Goal: Task Accomplishment & Management: Use online tool/utility

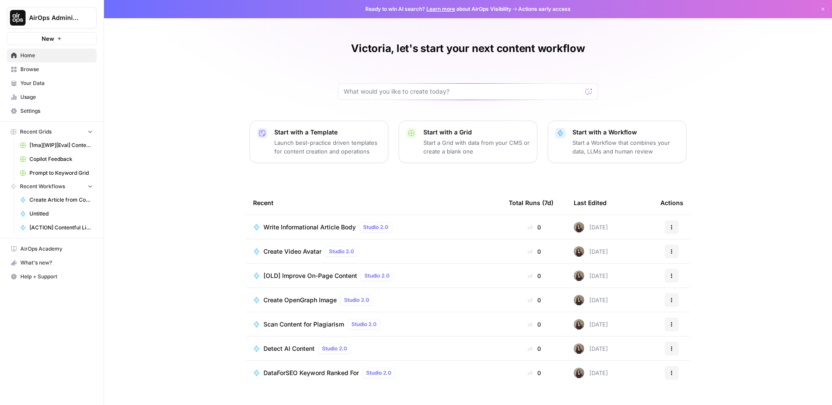
click at [165, 169] on div "Victoria, let's start your next content workflow Start with a Template Launch b…" at bounding box center [468, 202] width 728 height 405
click at [59, 71] on span "Browse" at bounding box center [56, 69] width 72 height 8
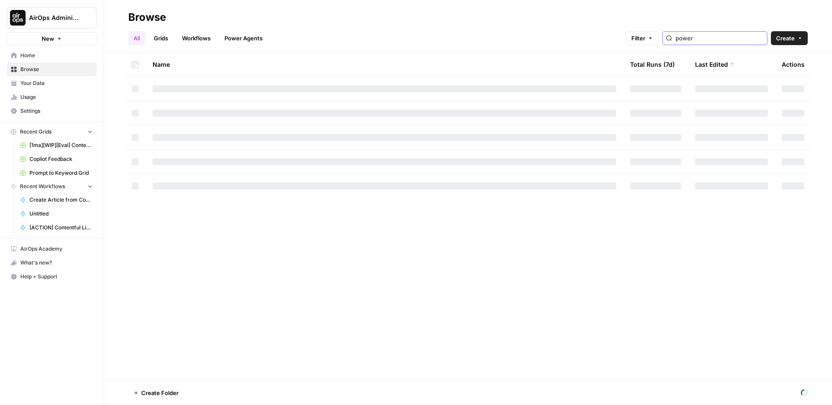
click at [738, 35] on input "power" at bounding box center [720, 38] width 88 height 9
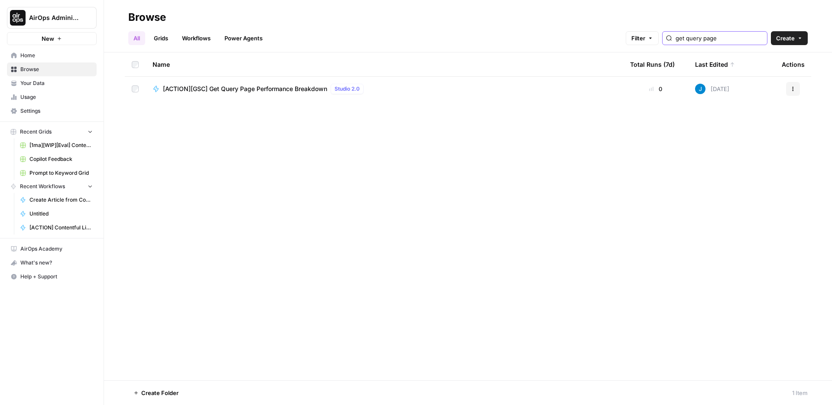
type input "get query page"
click at [282, 92] on span "[ACTION][GSC] Get Query Page Performance Breakdown" at bounding box center [245, 89] width 164 height 9
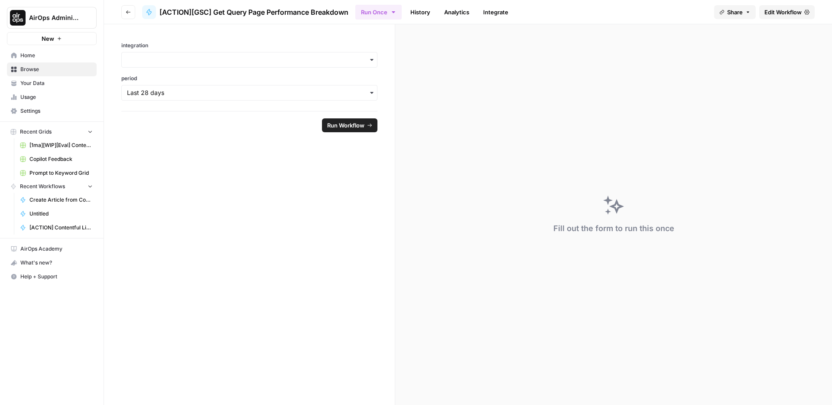
click at [249, 211] on form "integration period Run Workflow" at bounding box center [249, 214] width 291 height 381
click at [49, 110] on span "Settings" at bounding box center [56, 111] width 72 height 8
click at [211, 177] on form "integration period Run Workflow" at bounding box center [249, 214] width 291 height 381
click at [426, 9] on link "History" at bounding box center [420, 12] width 30 height 14
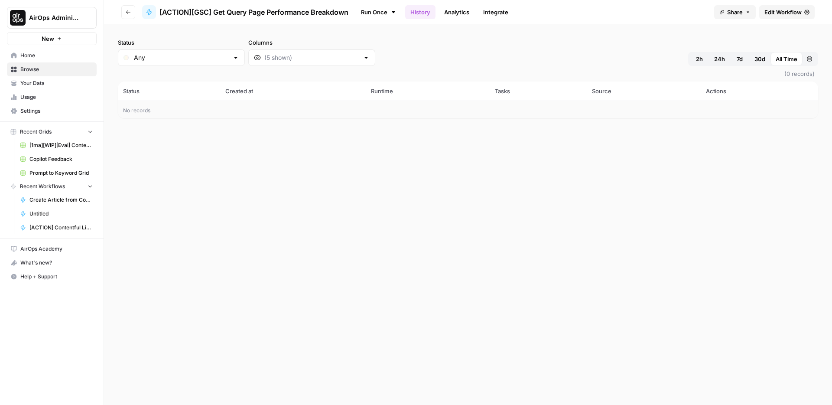
click at [778, 8] on span "Edit Workflow" at bounding box center [783, 12] width 37 height 9
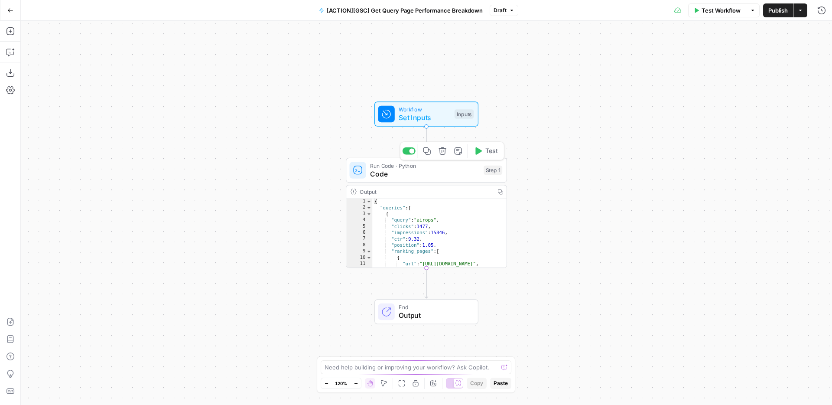
click at [401, 176] on span "Code" at bounding box center [424, 174] width 109 height 10
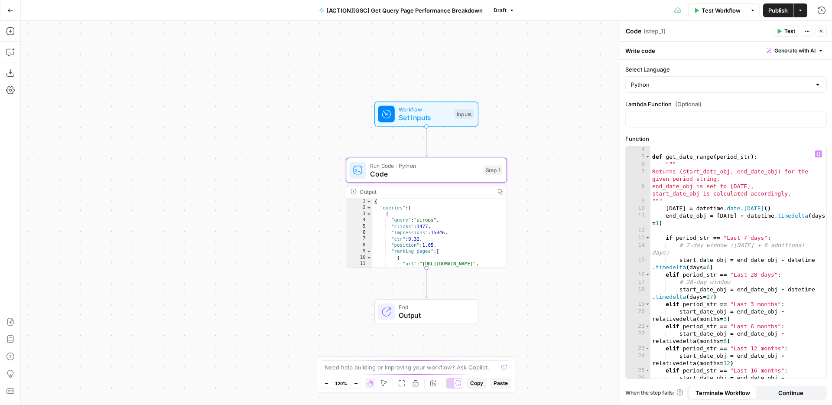
scroll to position [24, 0]
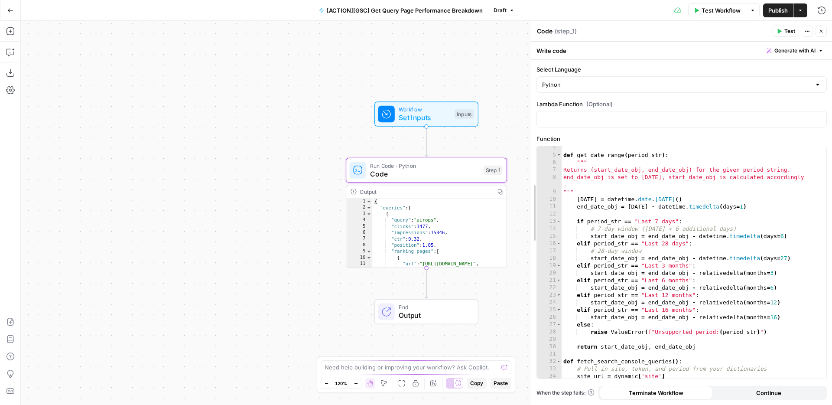
drag, startPoint x: 623, startPoint y: 190, endPoint x: 535, endPoint y: 189, distance: 88.9
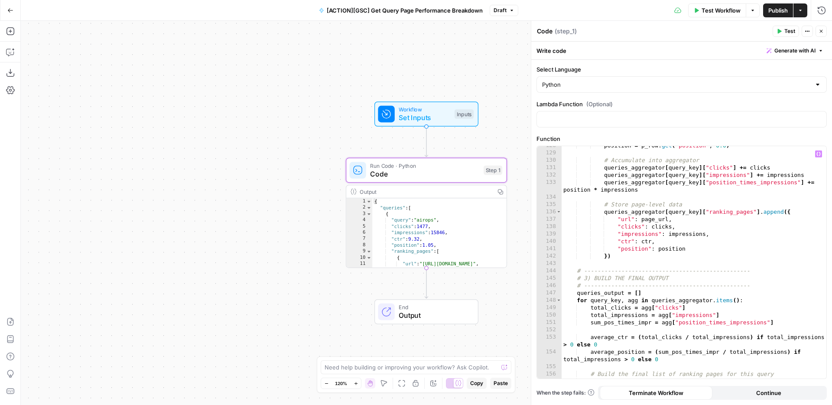
scroll to position [1088, 0]
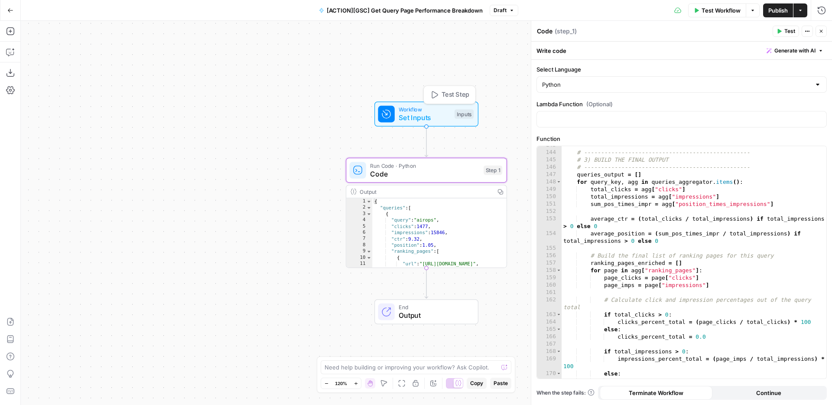
click at [427, 114] on span "Set Inputs" at bounding box center [425, 117] width 52 height 10
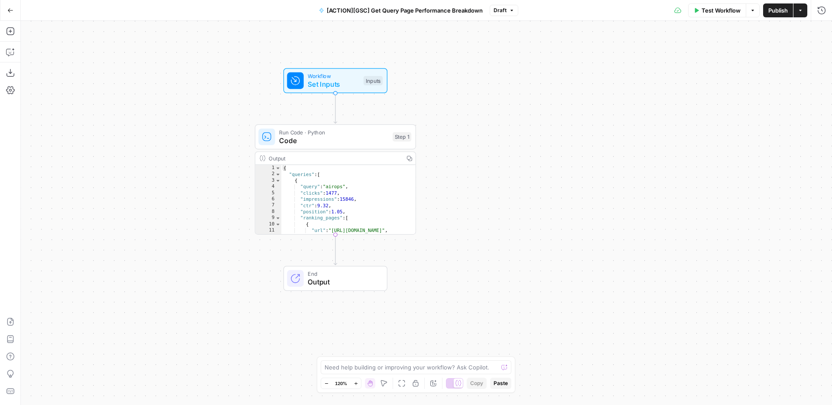
drag, startPoint x: 625, startPoint y: 195, endPoint x: 532, endPoint y: 170, distance: 96.7
click at [532, 160] on div "Workflow Set Inputs Inputs Run Code · Python Code Step 1 Output Copy 1 2 3 4 5 …" at bounding box center [427, 213] width 812 height 384
click at [326, 76] on span "Workflow" at bounding box center [332, 75] width 52 height 8
click at [339, 135] on span "Code" at bounding box center [331, 139] width 109 height 10
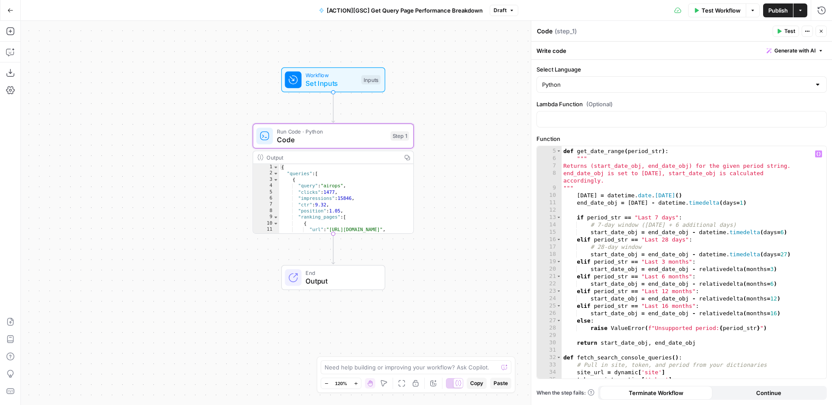
scroll to position [32, 0]
type textarea "**********"
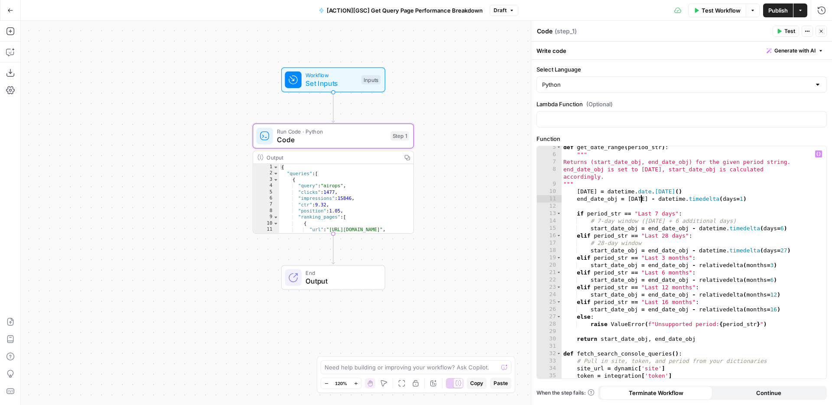
click at [643, 201] on div "def get_date_range ( period_str ) : """ Returns (start_date_obj, end_date_obj) …" at bounding box center [694, 267] width 265 height 247
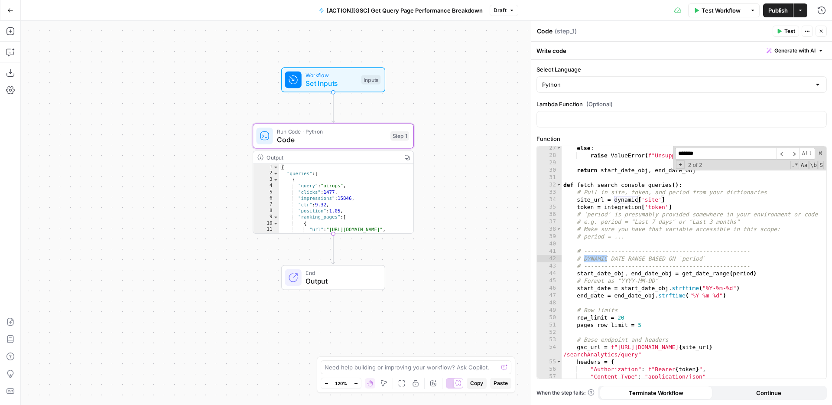
scroll to position [201, 0]
type input "******"
type textarea "**********"
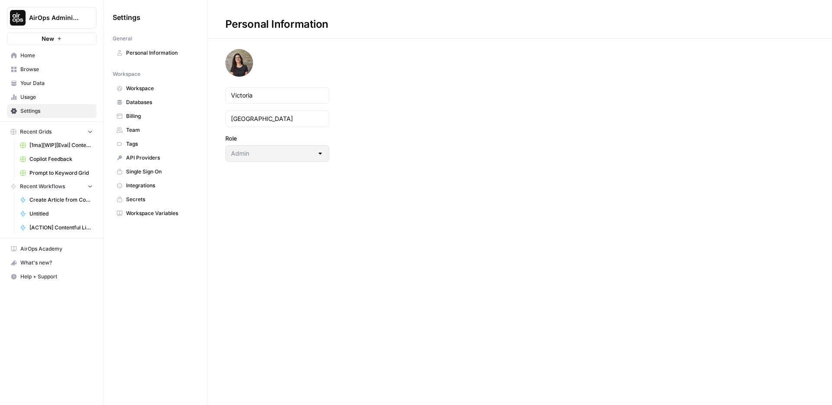
click at [144, 127] on span "Team" at bounding box center [160, 130] width 69 height 8
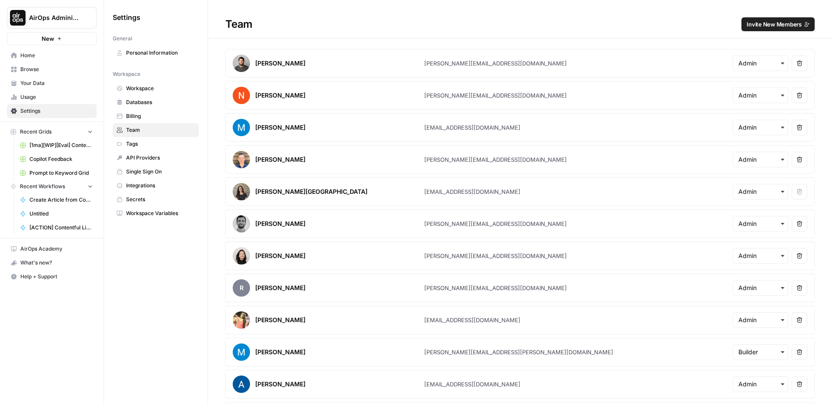
click at [782, 15] on h1 "Team Invite New Members" at bounding box center [520, 19] width 624 height 39
click at [771, 23] on span "Invite New Members" at bounding box center [774, 24] width 55 height 9
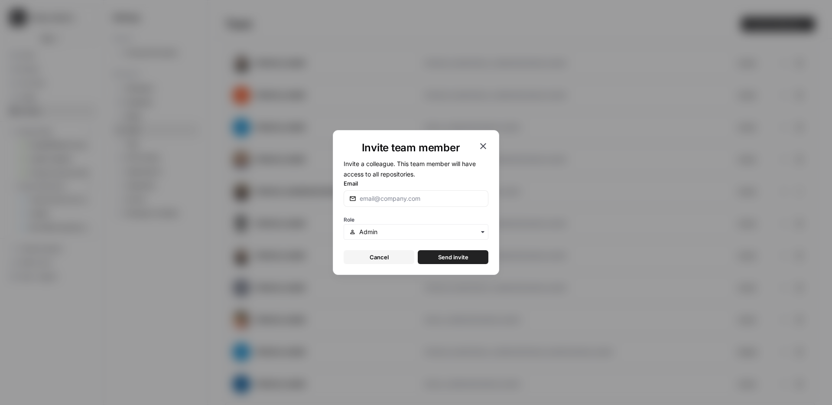
click at [372, 205] on div at bounding box center [416, 198] width 145 height 16
type input "[PERSON_NAME][EMAIL_ADDRESS][DOMAIN_NAME]"
click at [440, 256] on span "Send invite" at bounding box center [453, 257] width 30 height 9
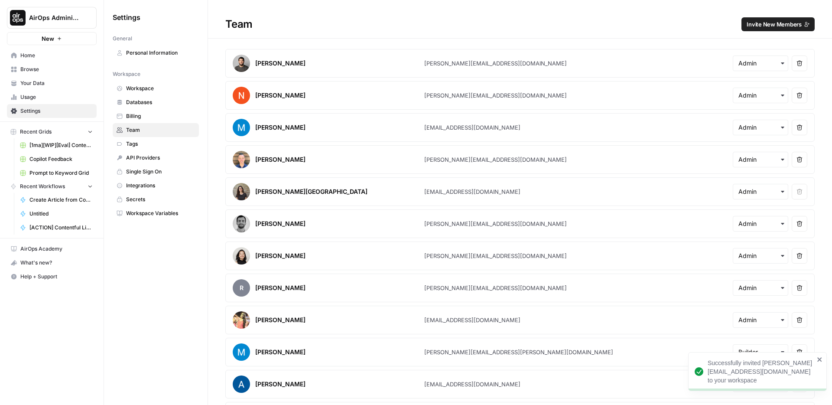
click at [416, 24] on div "Team Invite New Members" at bounding box center [520, 24] width 624 height 14
